Goal: Task Accomplishment & Management: Manage account settings

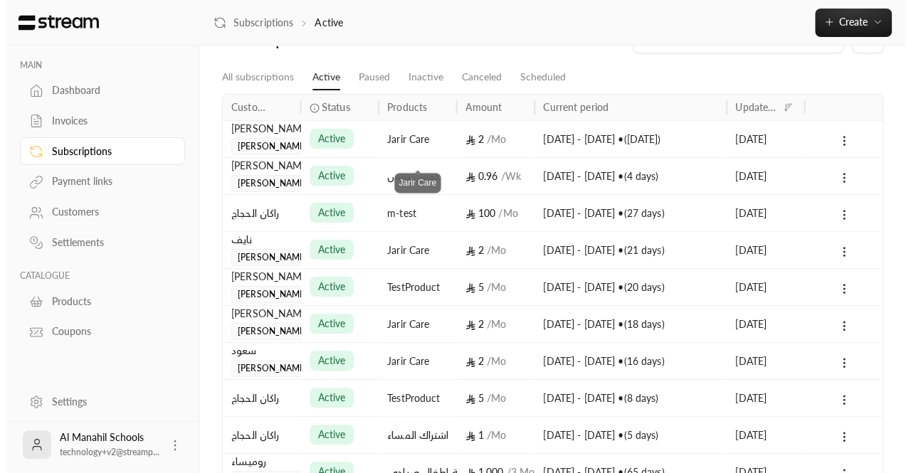
scroll to position [45, 0]
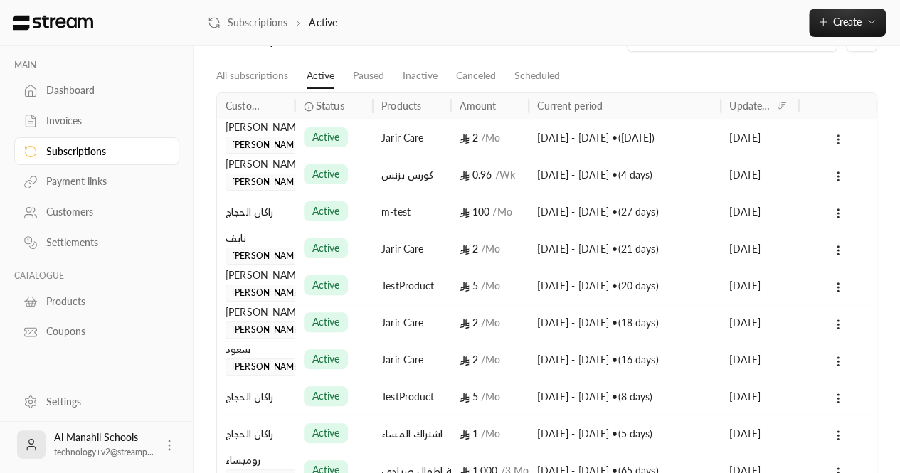
click at [842, 135] on icon at bounding box center [838, 139] width 13 height 13
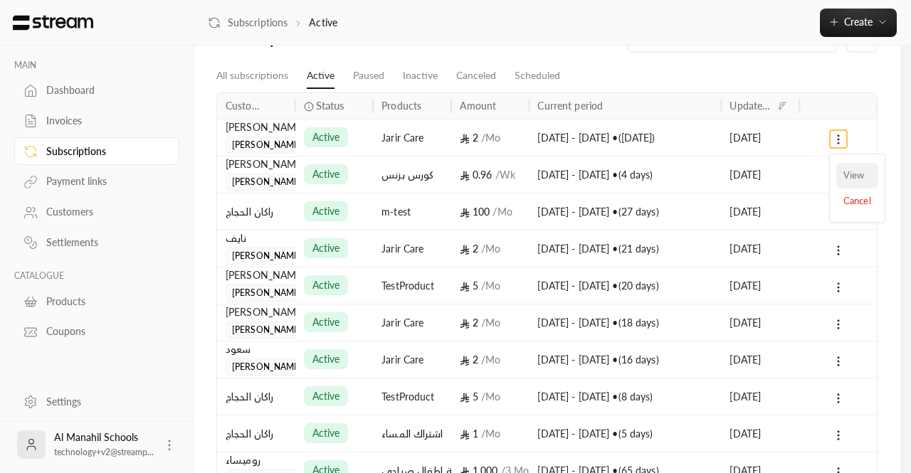
click at [841, 174] on link "View" at bounding box center [857, 176] width 42 height 26
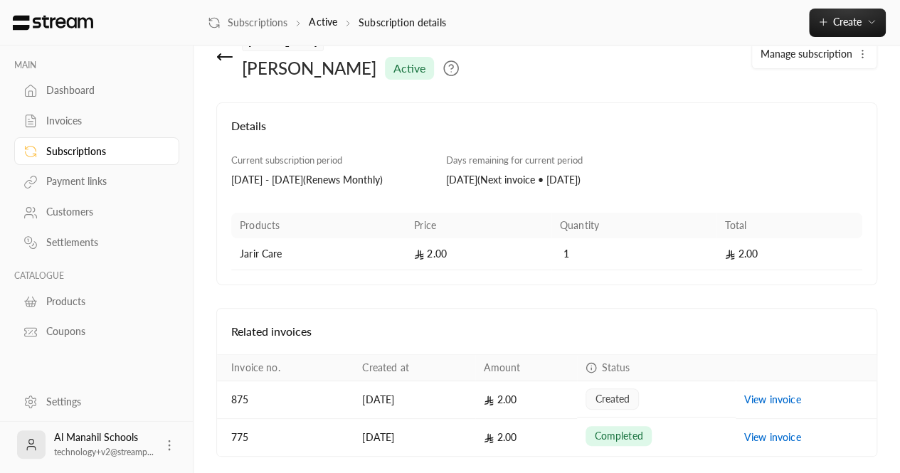
scroll to position [35, 0]
click at [864, 56] on icon "button" at bounding box center [862, 53] width 11 height 11
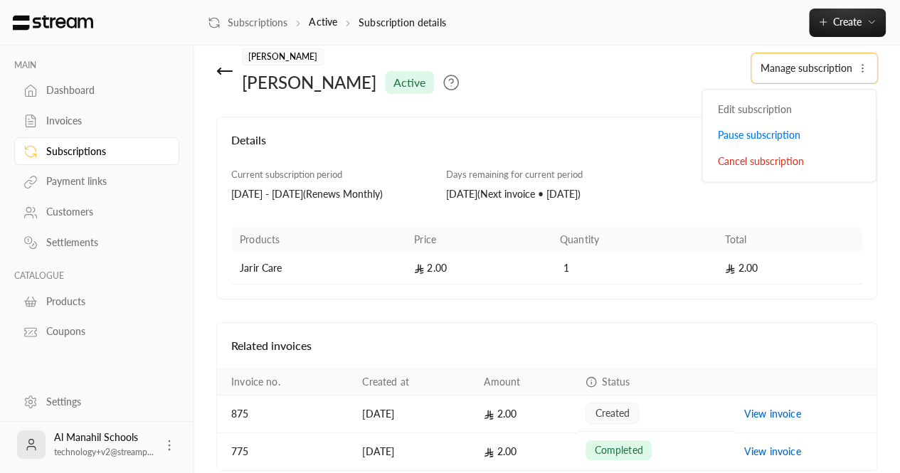
scroll to position [21, 0]
click at [574, 115] on div "[PERSON_NAME] الدليقان active Manage subscription Edit subscription Pause subsc…" at bounding box center [546, 82] width 675 height 68
